Goal: Transaction & Acquisition: Purchase product/service

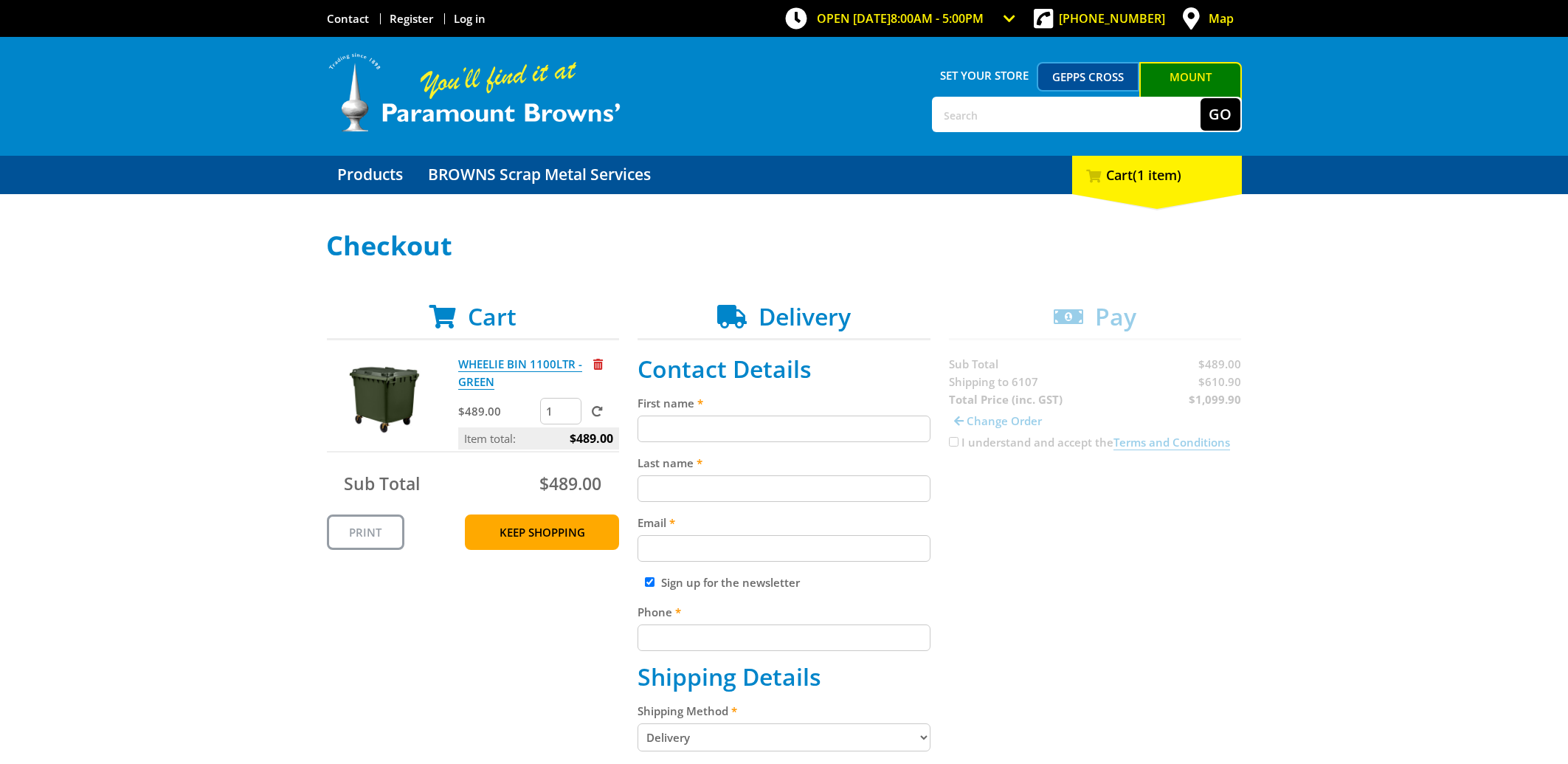
click at [568, 403] on input "1" at bounding box center [561, 411] width 41 height 27
type input "2"
click at [568, 405] on input "2" at bounding box center [561, 411] width 41 height 27
click at [598, 407] on span at bounding box center [597, 411] width 11 height 11
click at [0, 0] on input "submit" at bounding box center [0, 0] width 0 height 0
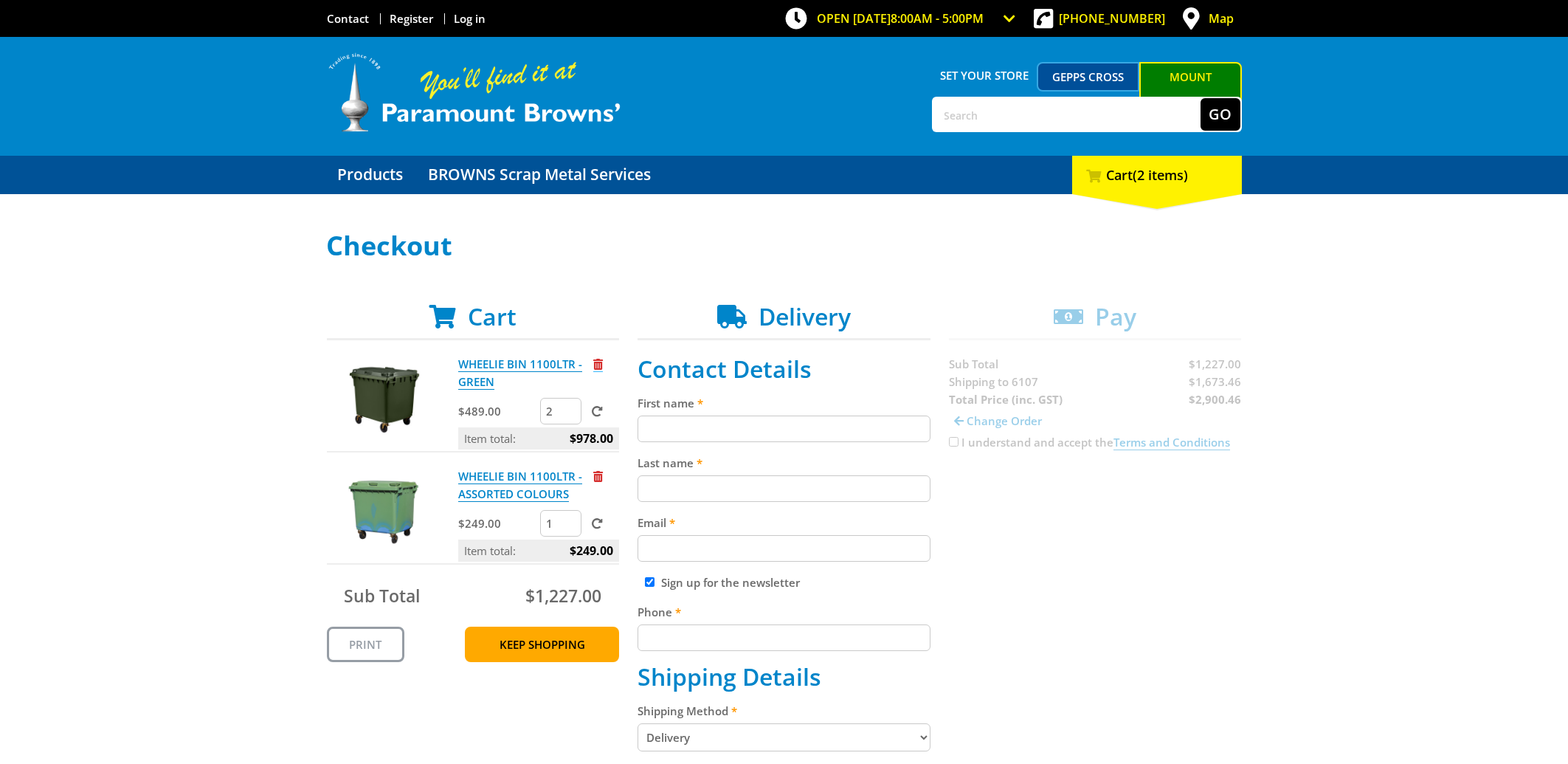
click at [595, 366] on span "Remove from cart" at bounding box center [598, 364] width 9 height 11
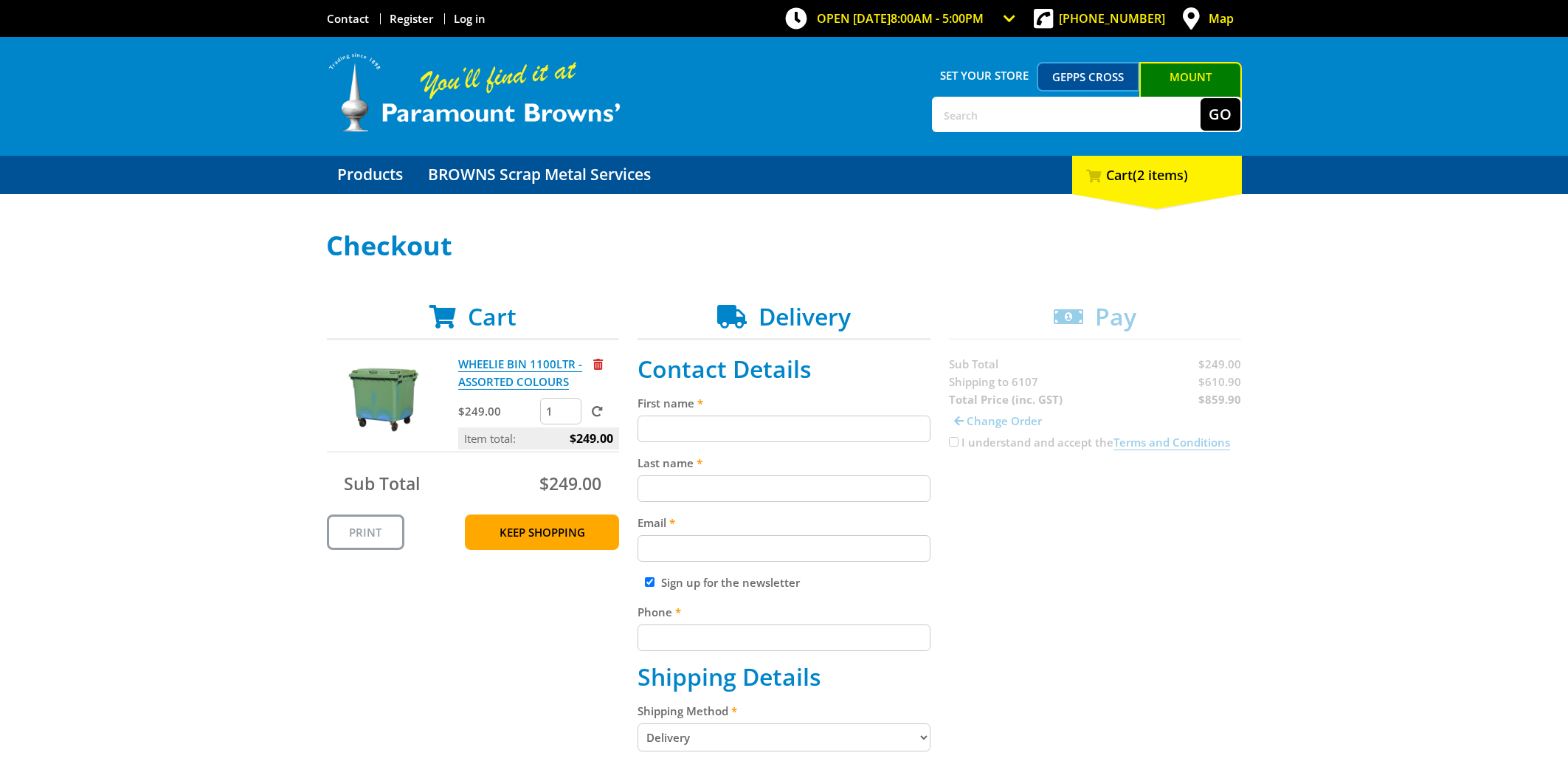
click at [576, 404] on input "1" at bounding box center [561, 411] width 41 height 27
type input "2"
click at [568, 407] on input "2" at bounding box center [561, 411] width 41 height 27
click at [594, 412] on span at bounding box center [597, 411] width 11 height 11
click at [0, 0] on input "submit" at bounding box center [0, 0] width 0 height 0
